Goal: Navigation & Orientation: Find specific page/section

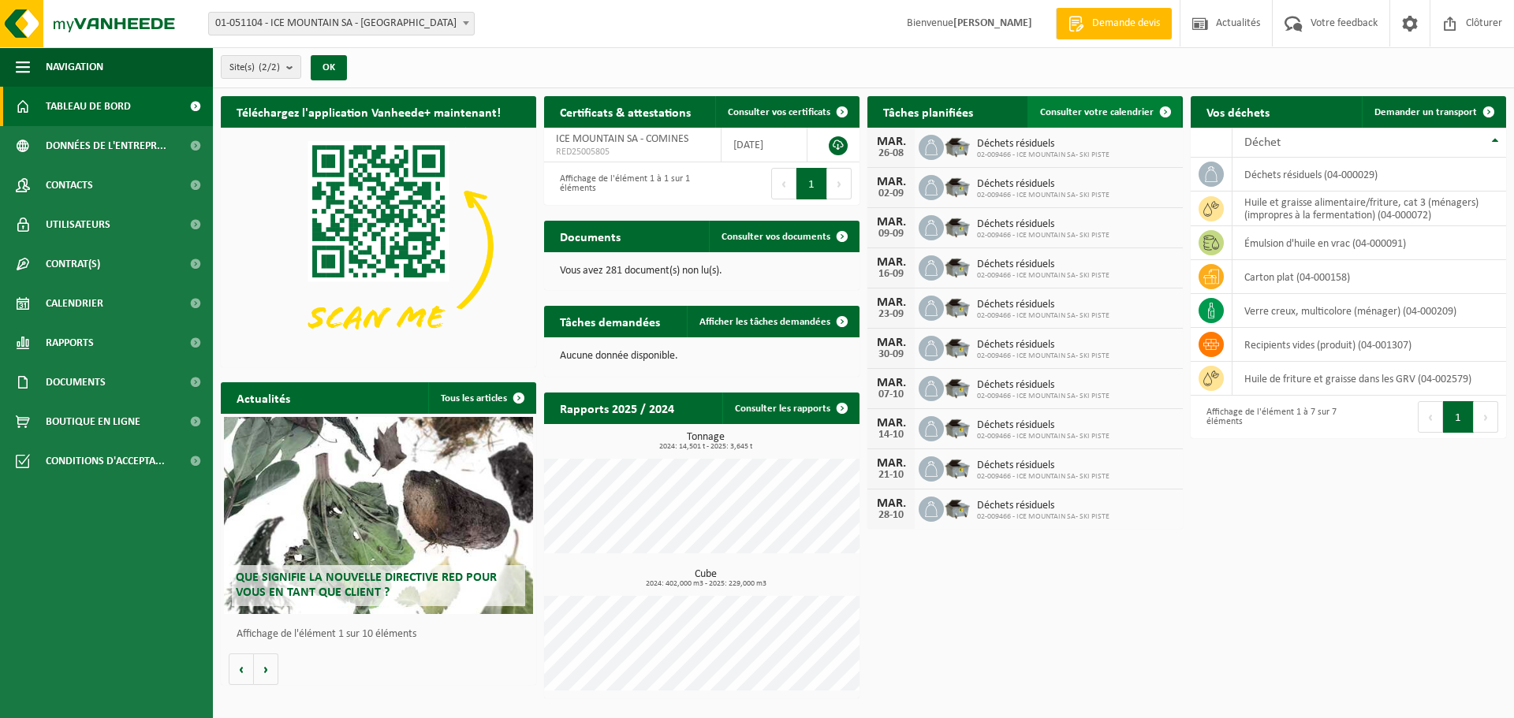
click at [1092, 110] on span "Consulter votre calendrier" at bounding box center [1097, 112] width 114 height 10
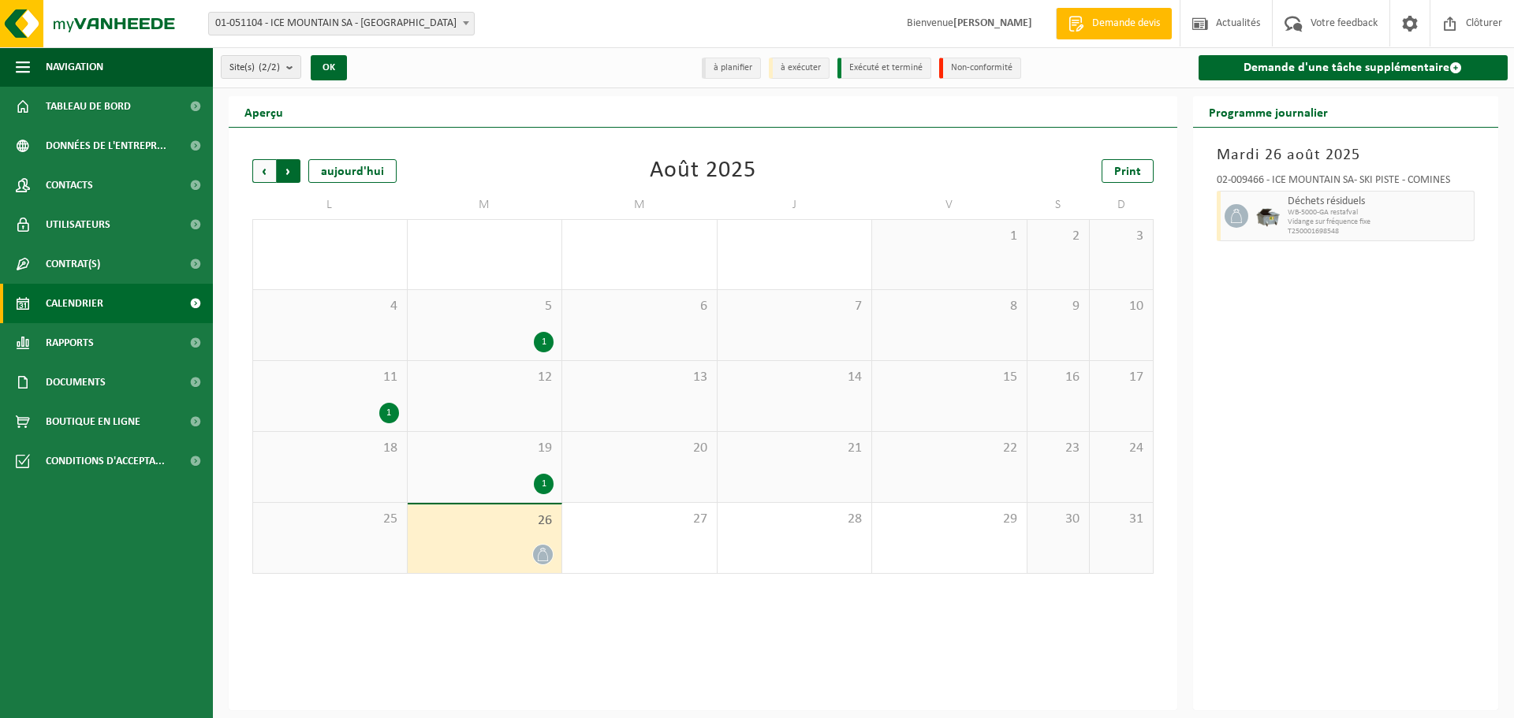
click at [260, 172] on span "Précédent" at bounding box center [264, 171] width 24 height 24
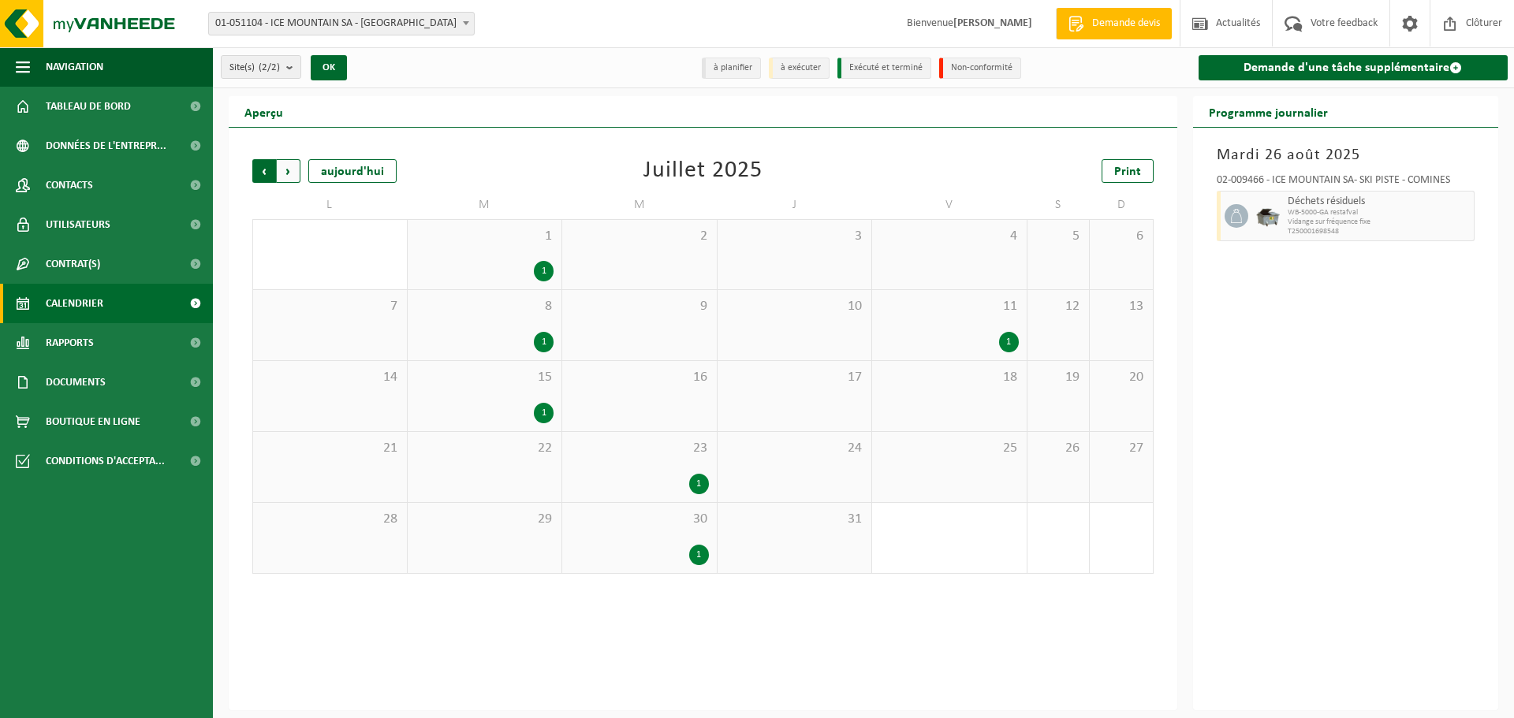
click at [285, 170] on span "Suivant" at bounding box center [289, 171] width 24 height 24
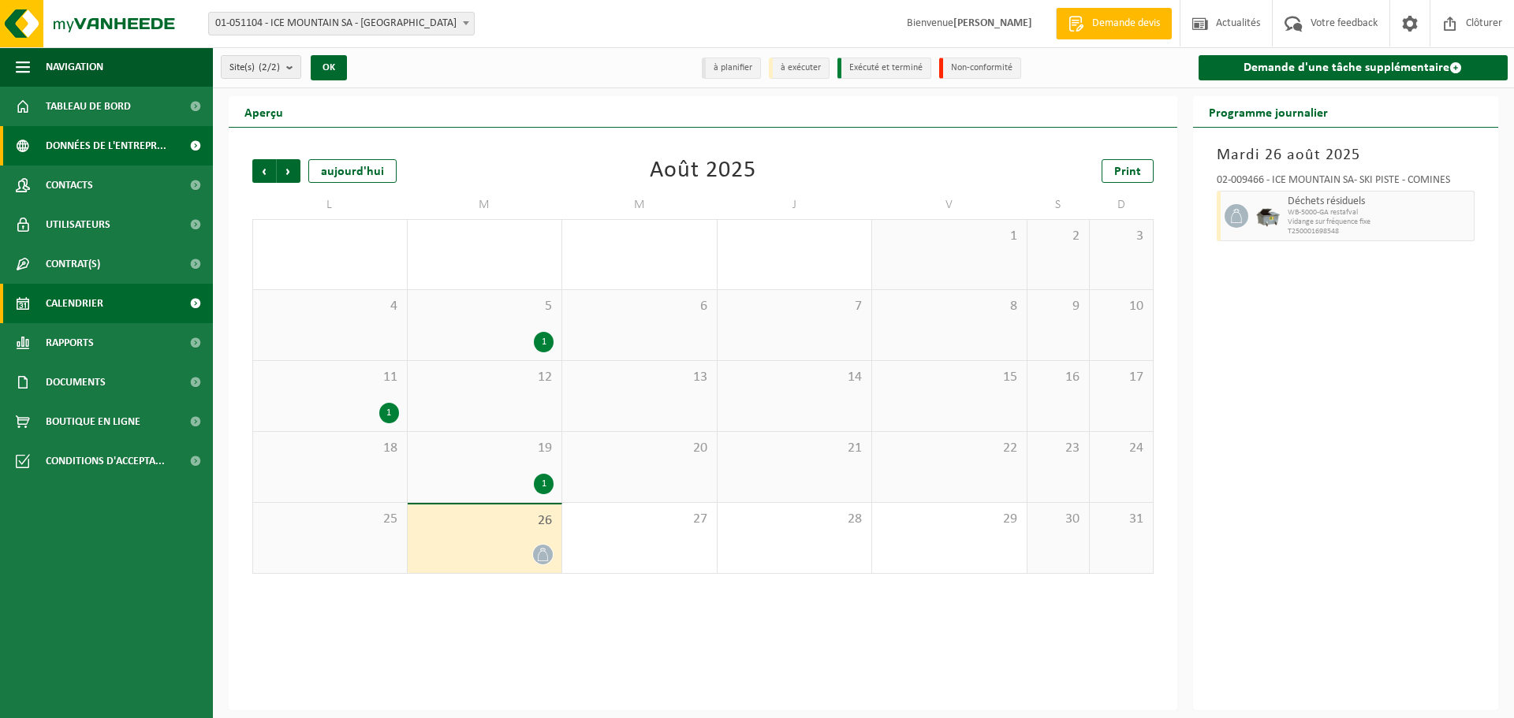
click at [81, 136] on span "Données de l'entrepr..." at bounding box center [106, 145] width 121 height 39
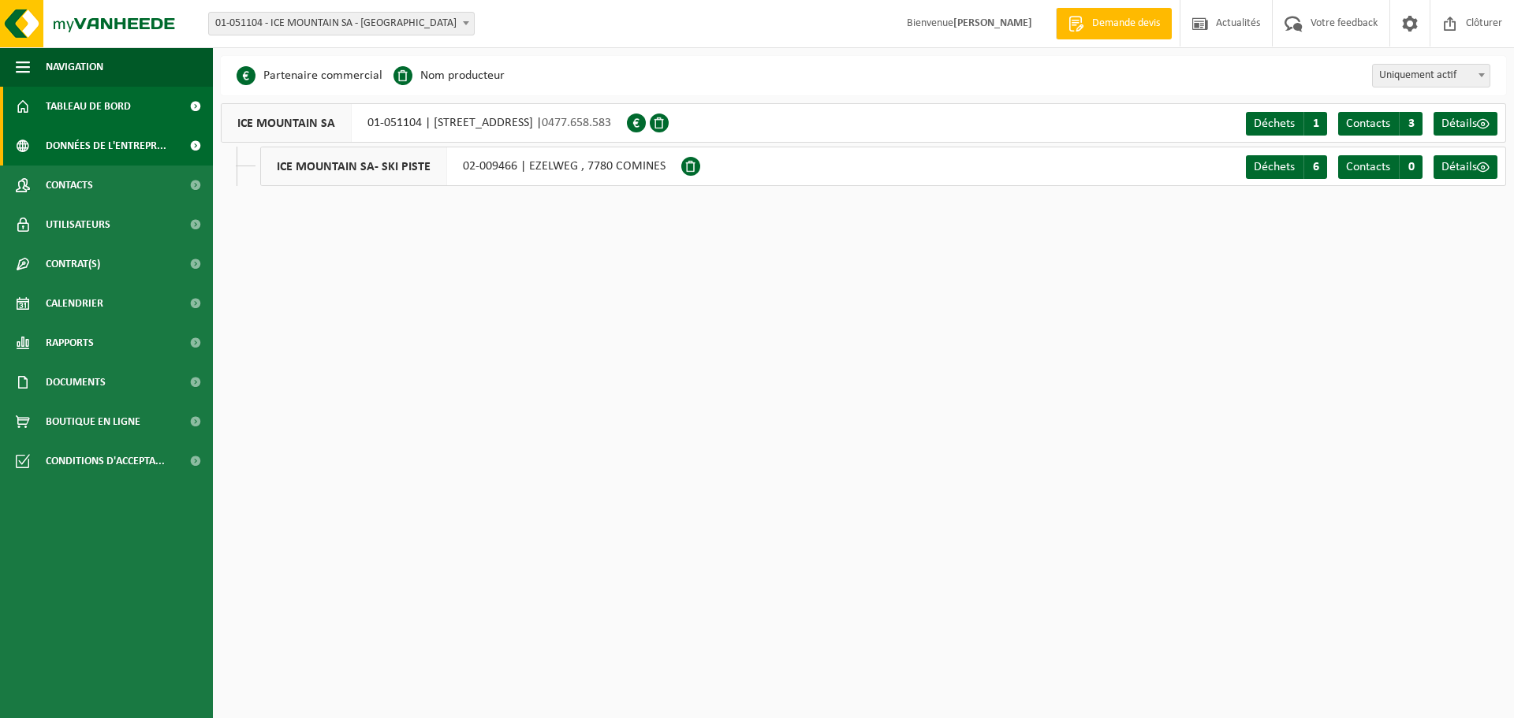
click at [75, 117] on span "Tableau de bord" at bounding box center [88, 106] width 85 height 39
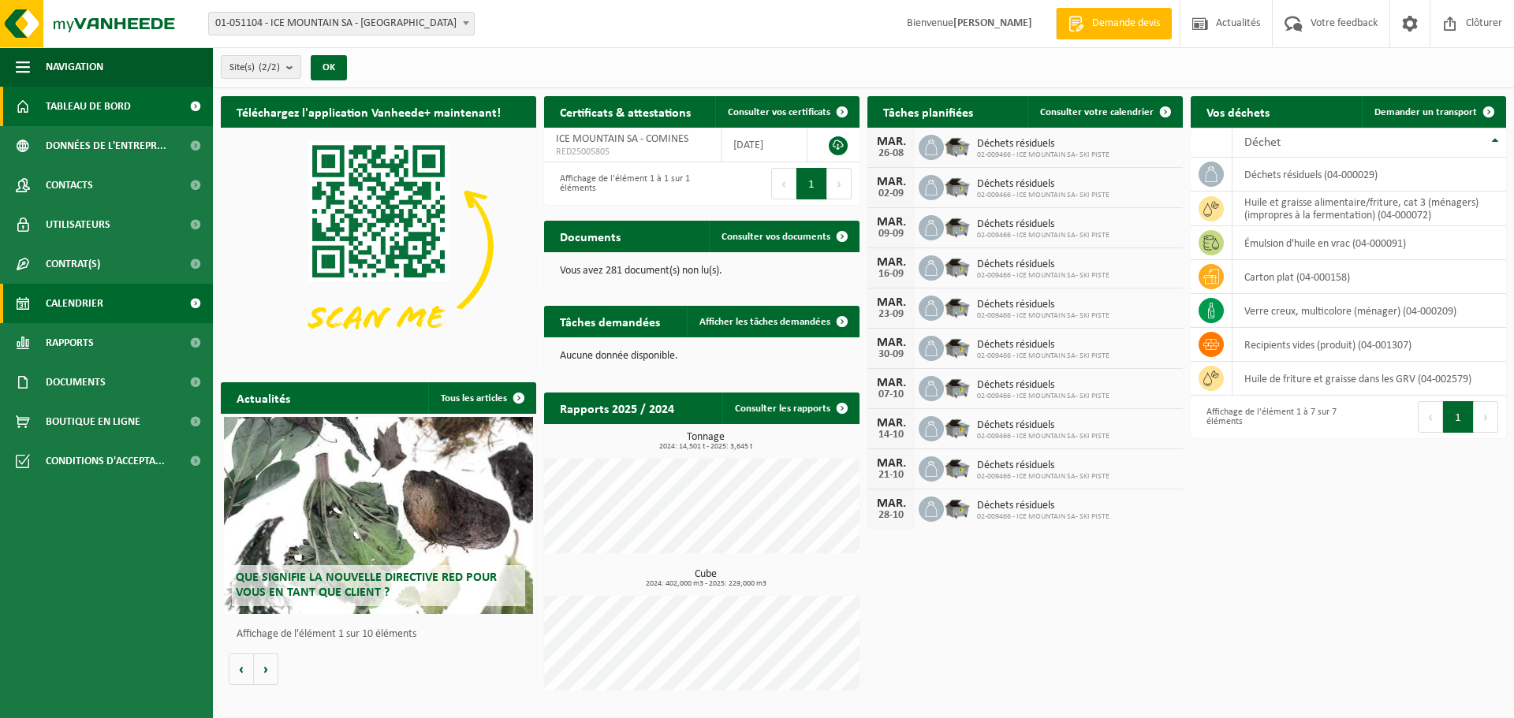
click at [67, 297] on span "Calendrier" at bounding box center [75, 303] width 58 height 39
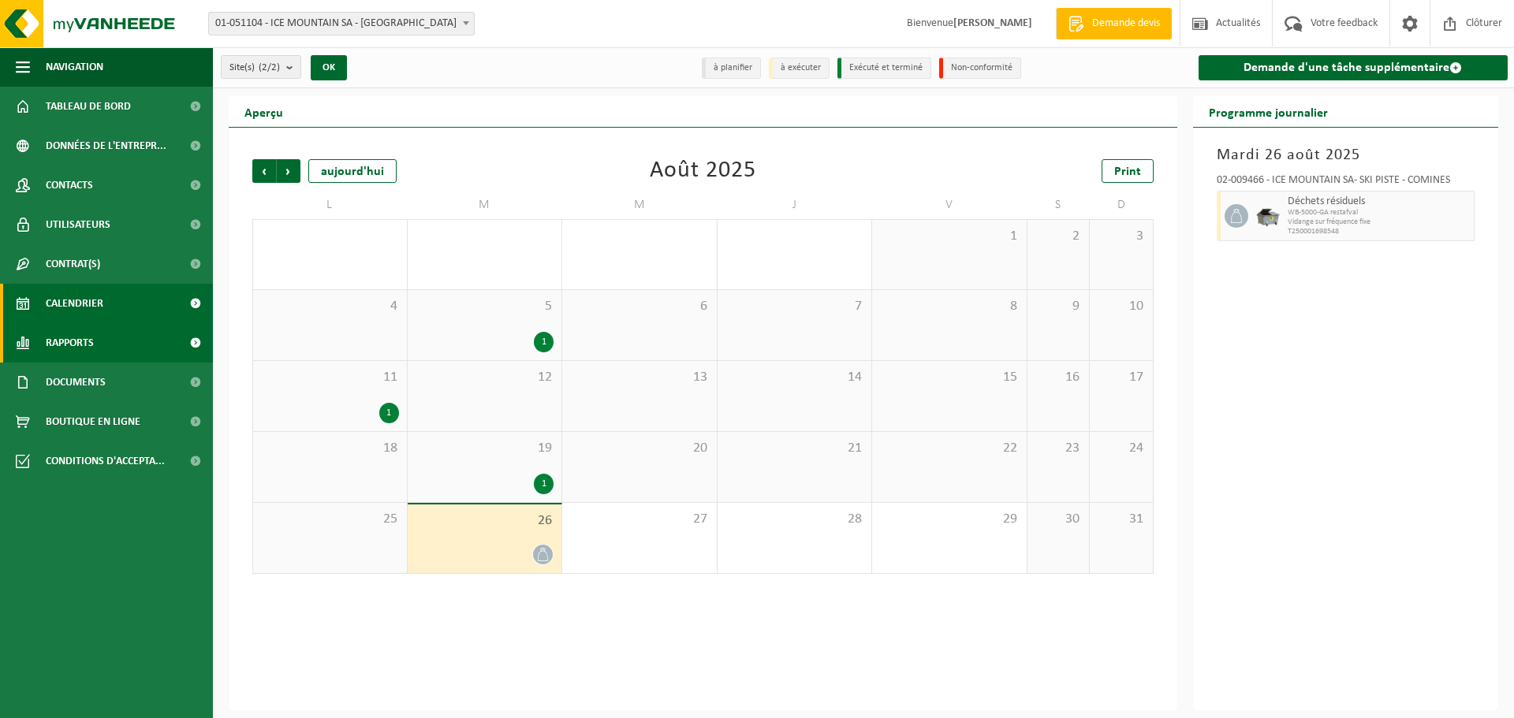
click at [89, 339] on span "Rapports" at bounding box center [70, 342] width 48 height 39
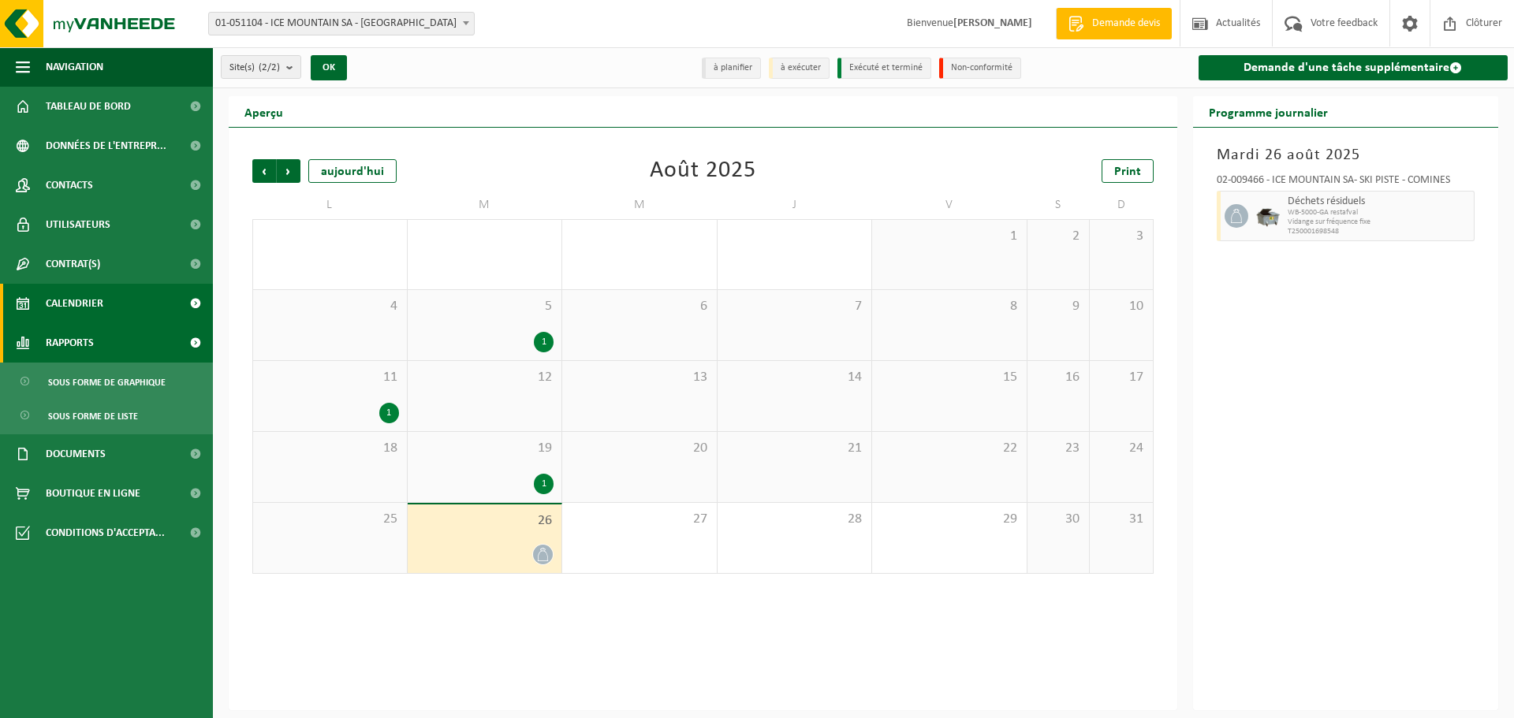
click at [89, 339] on span "Rapports" at bounding box center [70, 342] width 48 height 39
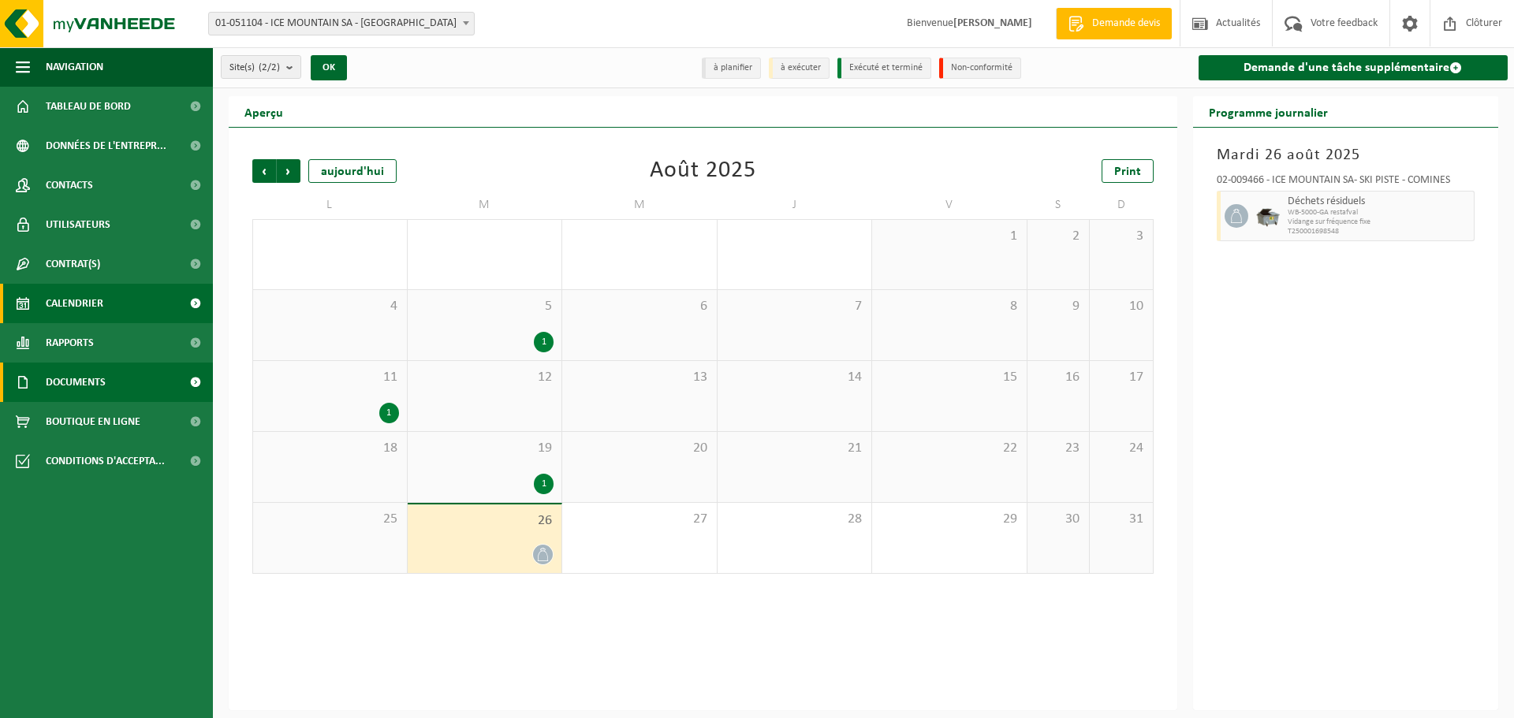
click at [83, 374] on span "Documents" at bounding box center [76, 382] width 60 height 39
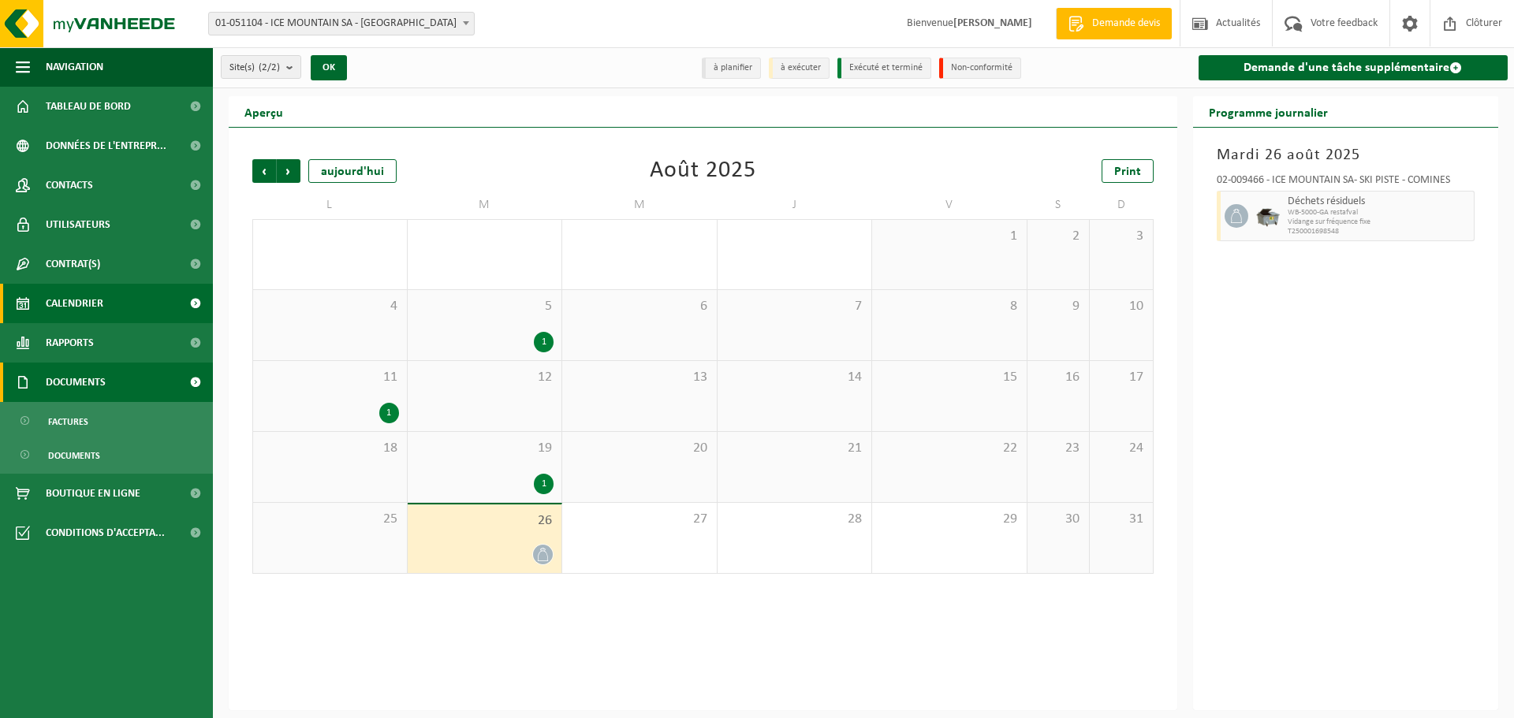
click at [83, 374] on span "Documents" at bounding box center [76, 382] width 60 height 39
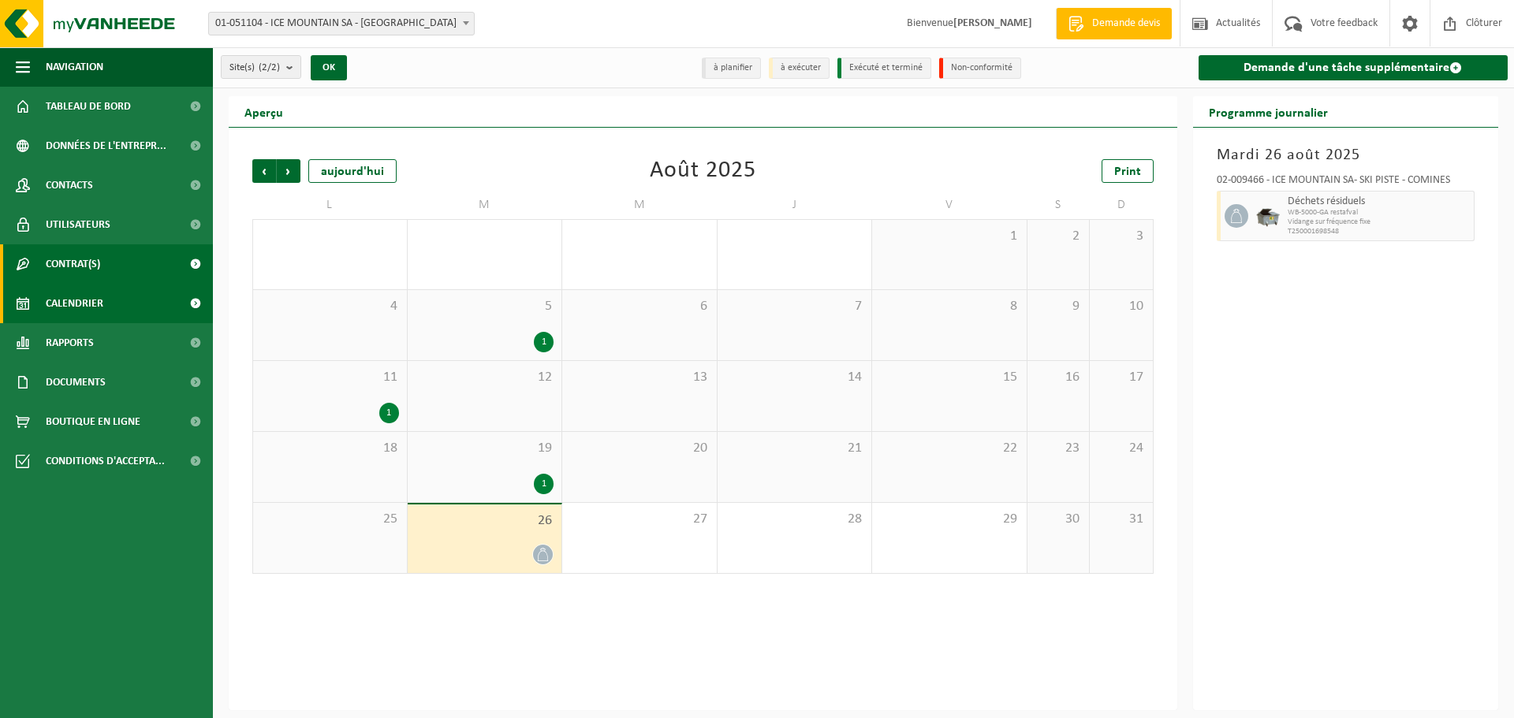
click at [93, 260] on span "Contrat(s)" at bounding box center [73, 263] width 54 height 39
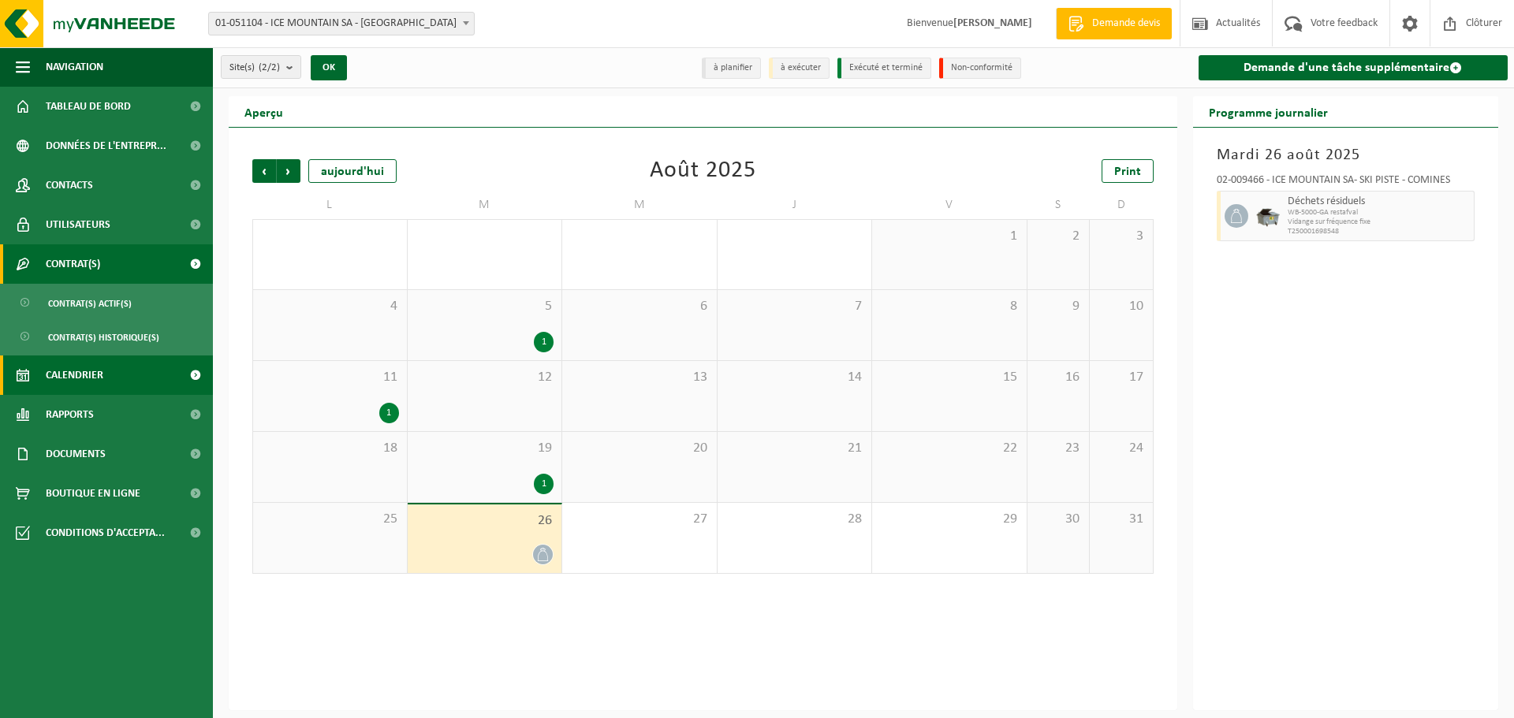
click at [93, 260] on span "Contrat(s)" at bounding box center [73, 263] width 54 height 39
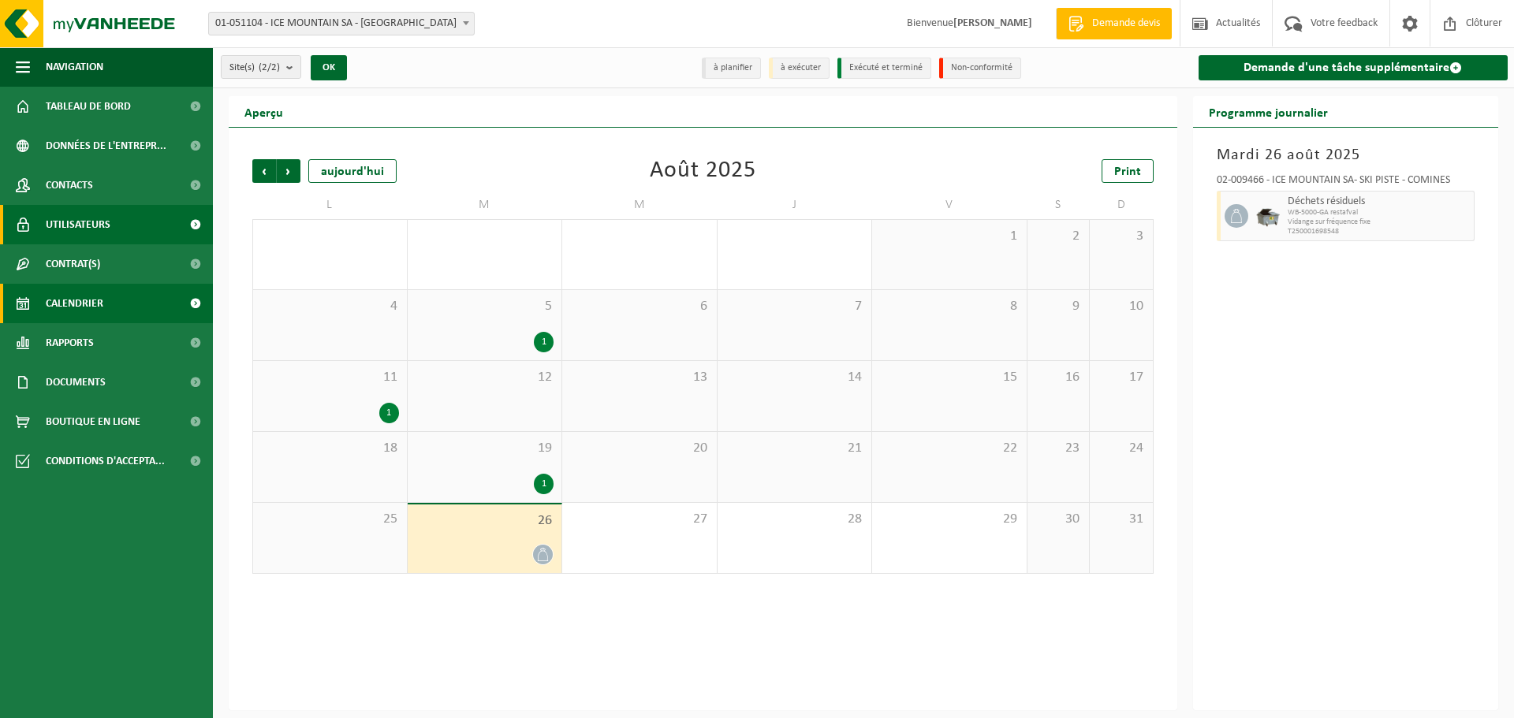
click at [91, 228] on span "Utilisateurs" at bounding box center [78, 224] width 65 height 39
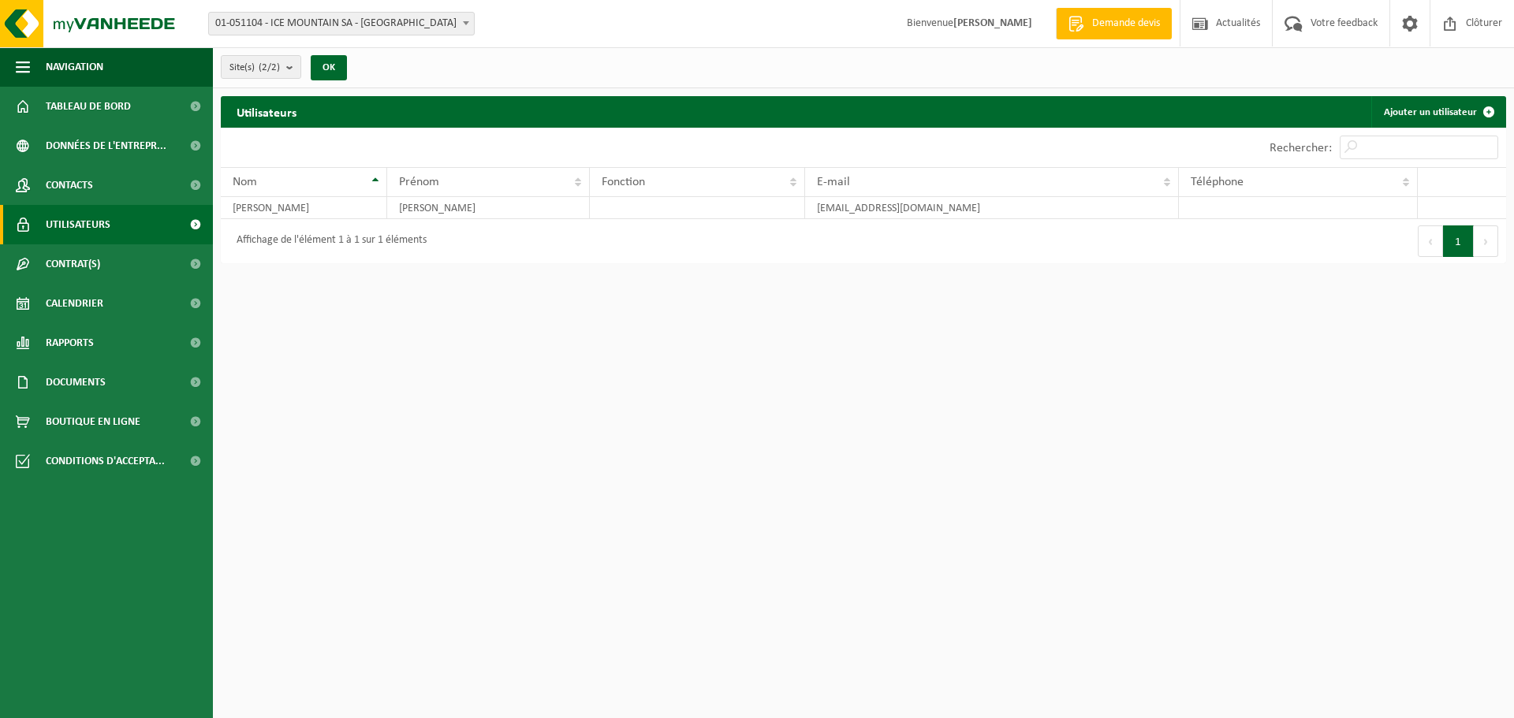
click at [91, 228] on span "Utilisateurs" at bounding box center [78, 224] width 65 height 39
click at [88, 182] on span "Contacts" at bounding box center [69, 185] width 47 height 39
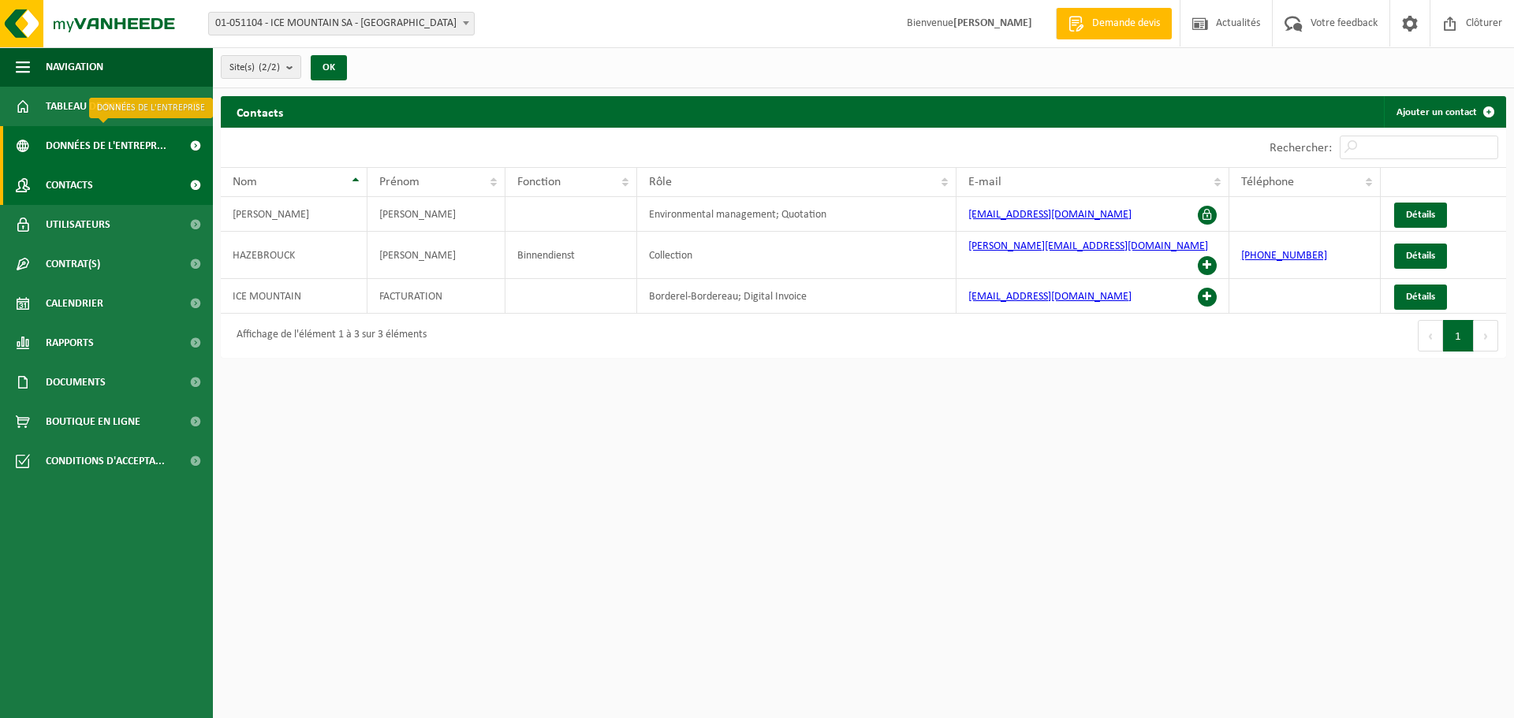
click at [76, 140] on span "Données de l'entrepr..." at bounding box center [106, 145] width 121 height 39
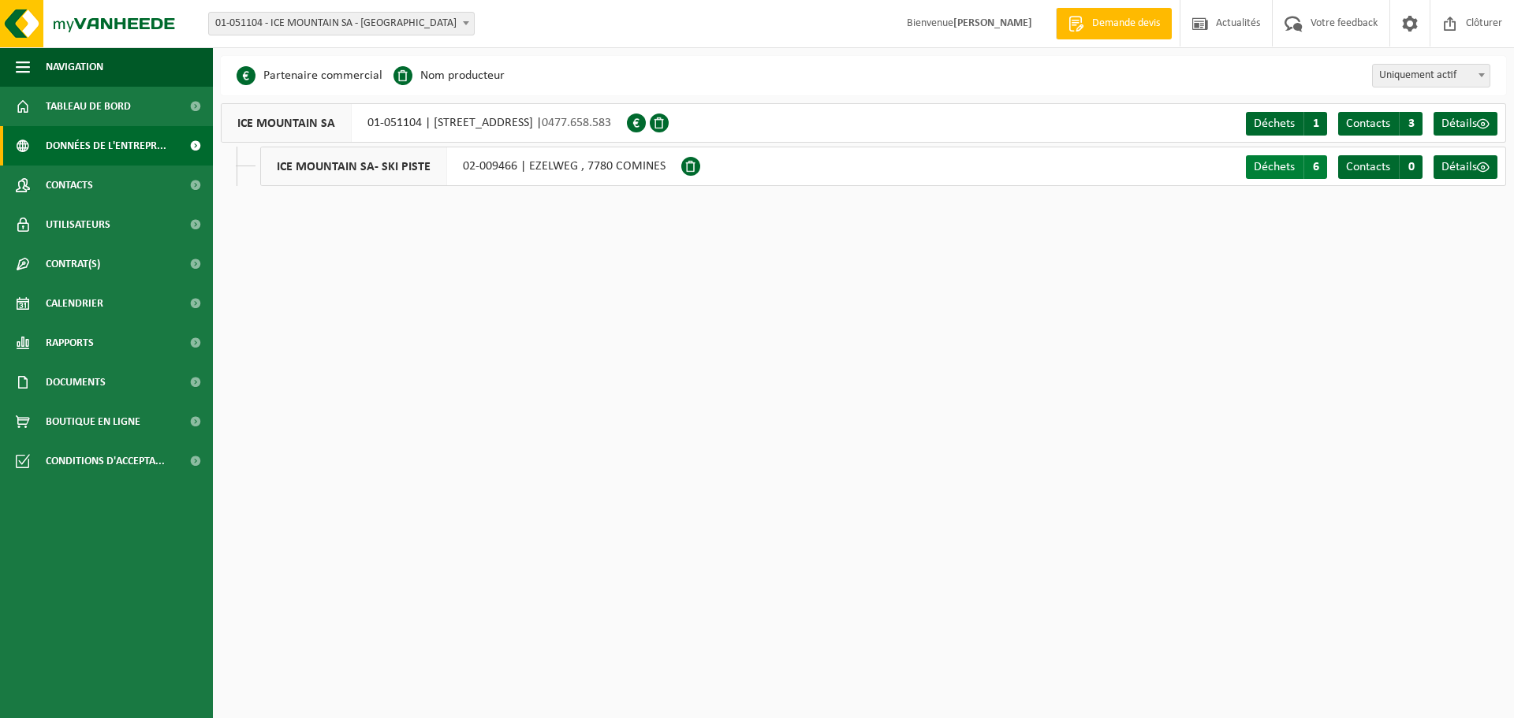
click at [1266, 166] on span "Déchets" at bounding box center [1274, 167] width 41 height 13
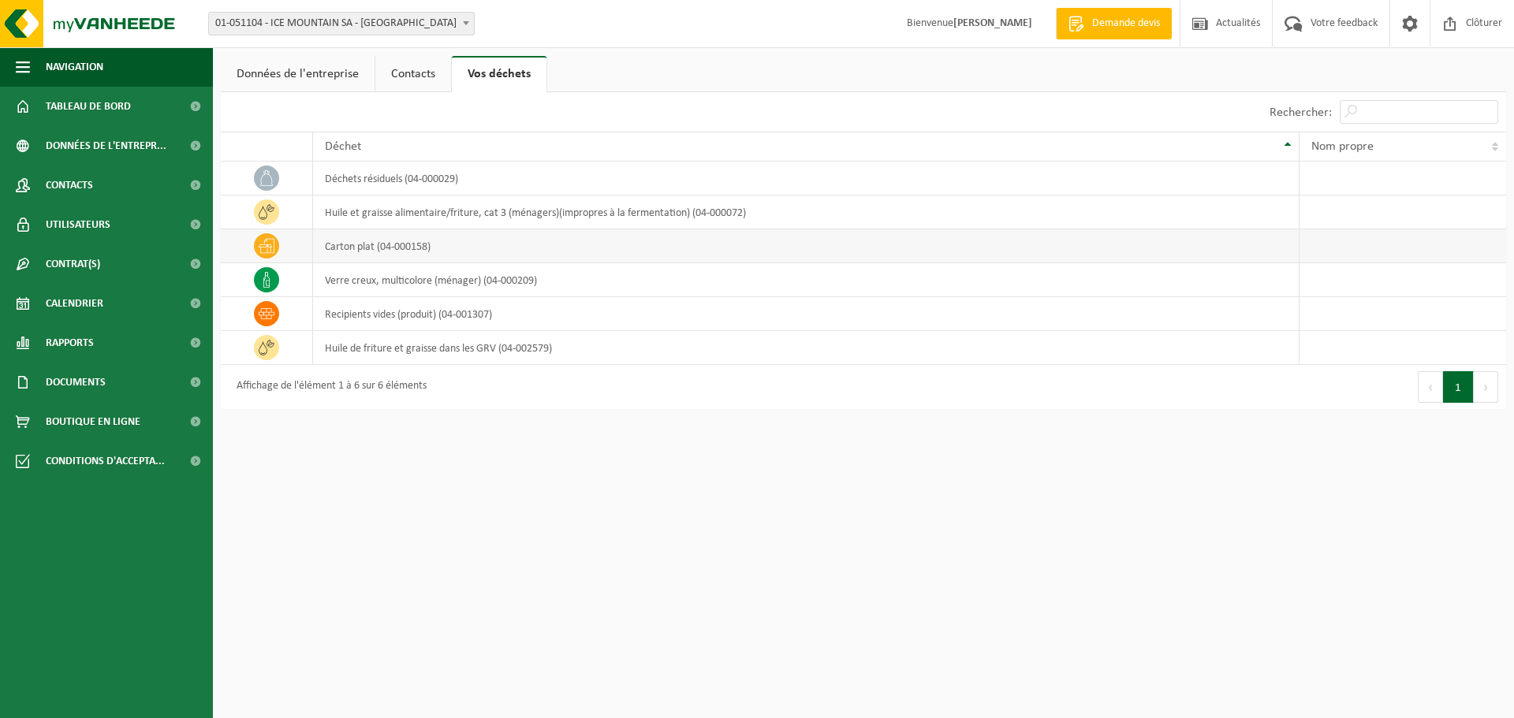
click at [471, 244] on td "carton plat (04-000158)" at bounding box center [806, 246] width 986 height 34
click at [359, 243] on td "carton plat (04-000158)" at bounding box center [806, 246] width 986 height 34
click at [427, 72] on link "Contacts" at bounding box center [413, 74] width 76 height 36
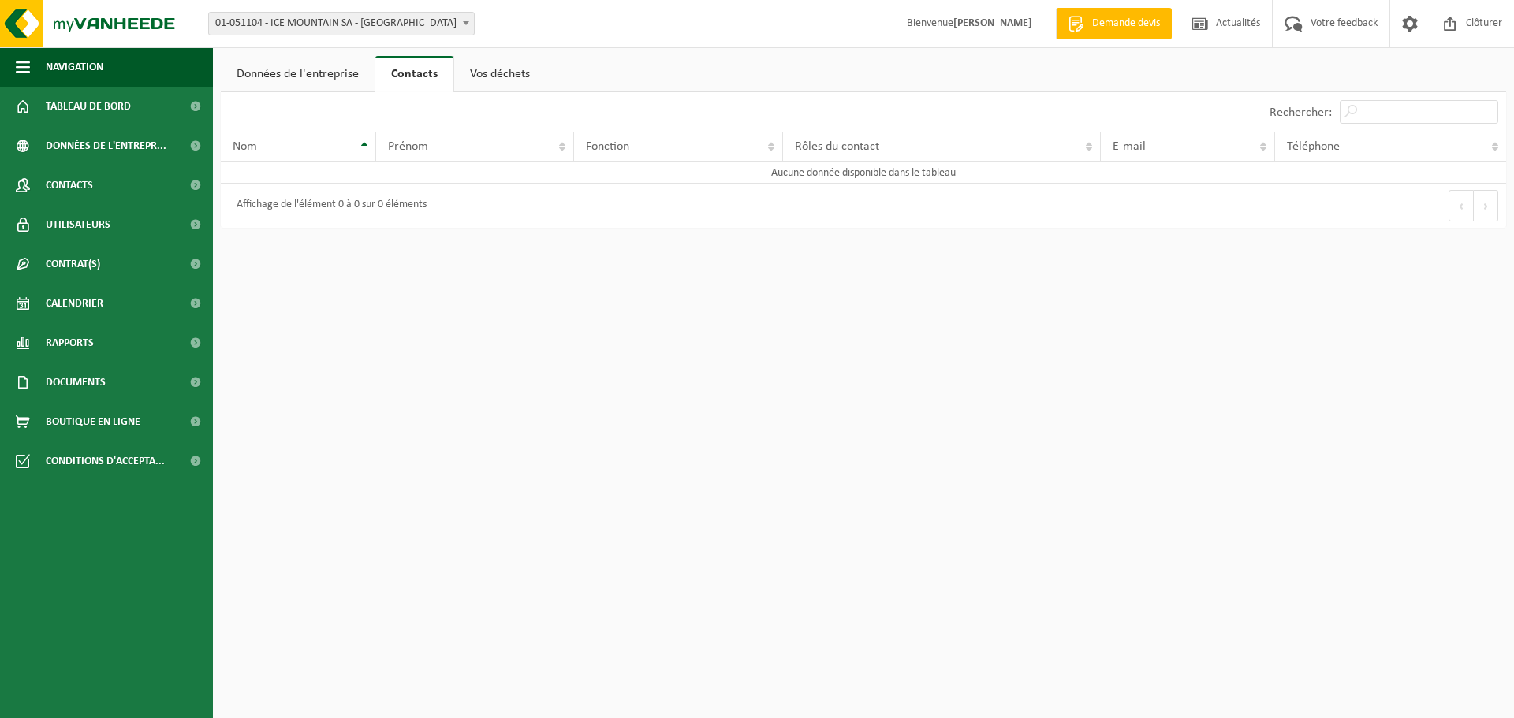
click at [340, 84] on link "Données de l'entreprise" at bounding box center [298, 74] width 154 height 36
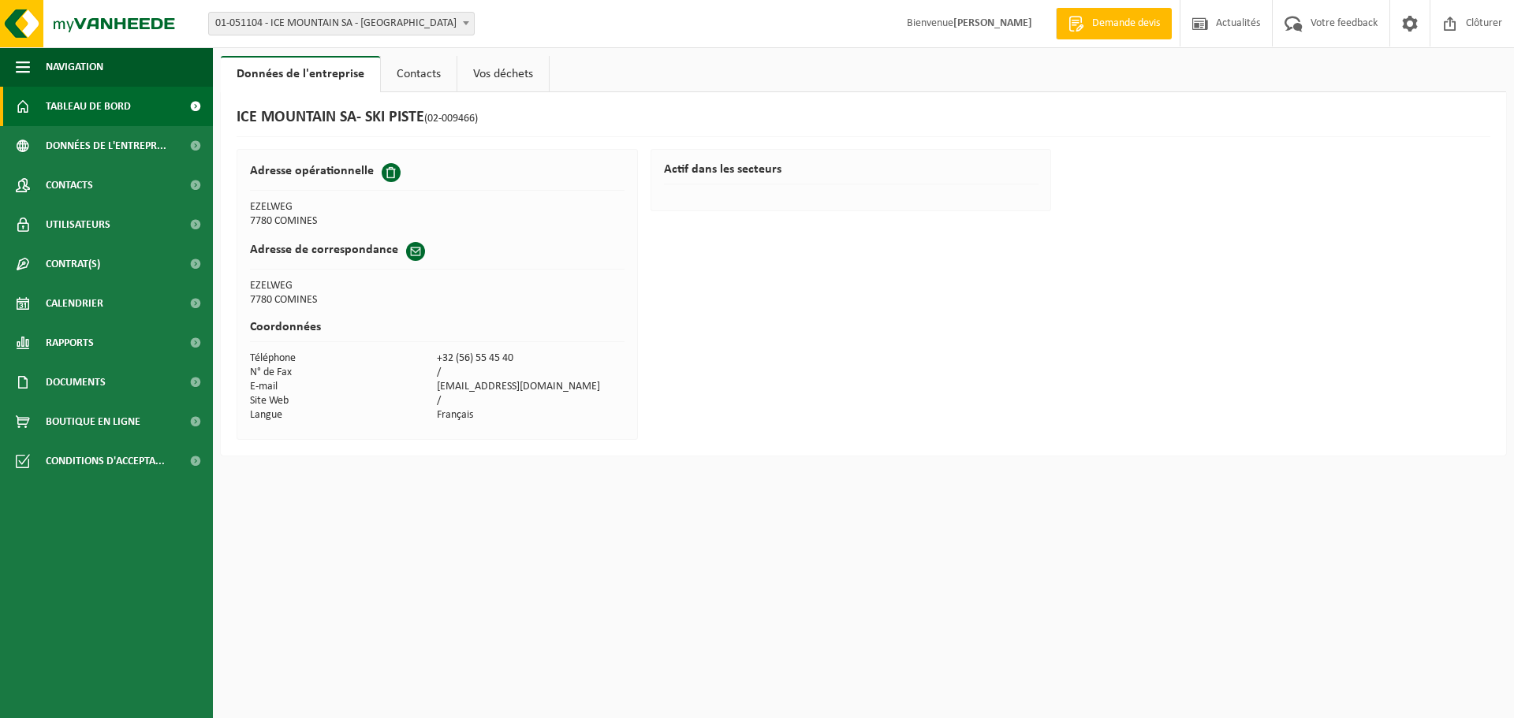
click at [61, 106] on span "Tableau de bord" at bounding box center [88, 106] width 85 height 39
